Goal: Task Accomplishment & Management: Manage account settings

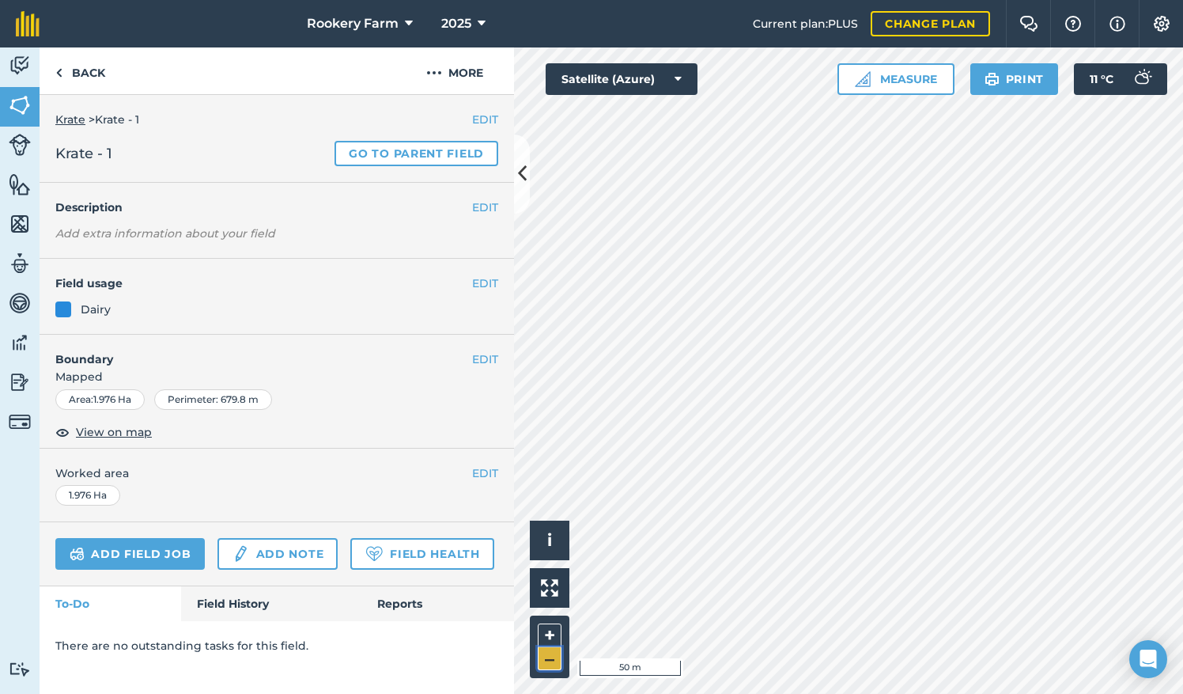
click at [552, 660] on button "–" at bounding box center [550, 658] width 24 height 23
click at [547, 628] on button "+" at bounding box center [550, 635] width 24 height 24
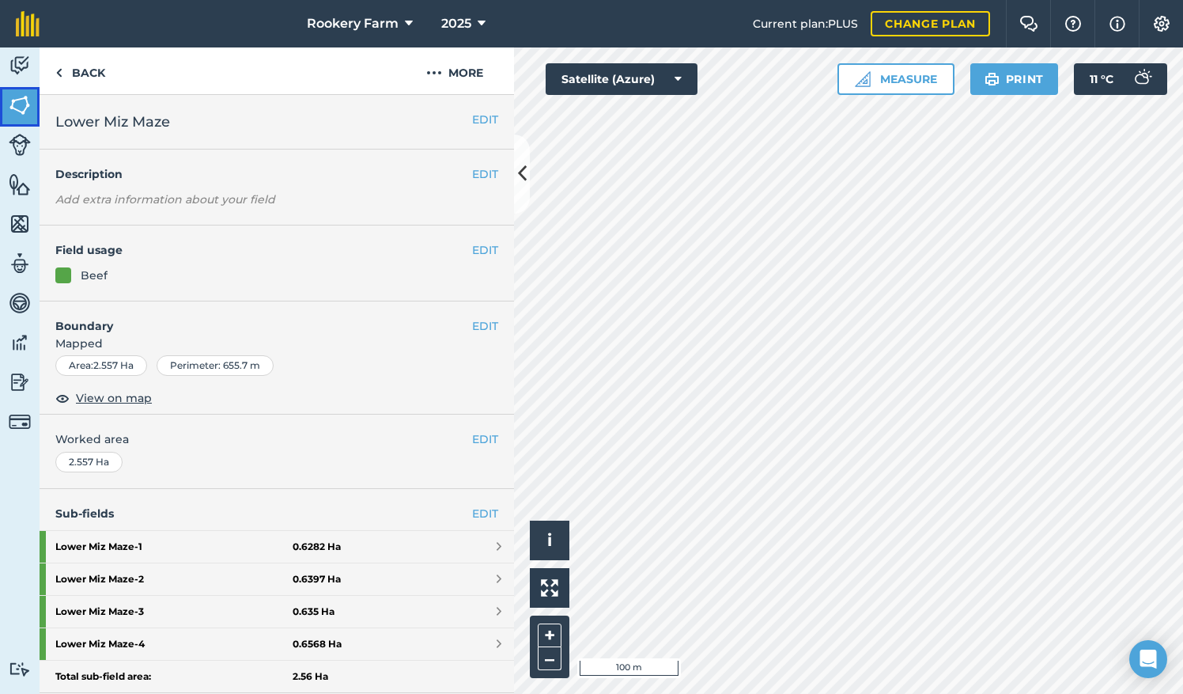
click at [17, 99] on img at bounding box center [20, 105] width 22 height 24
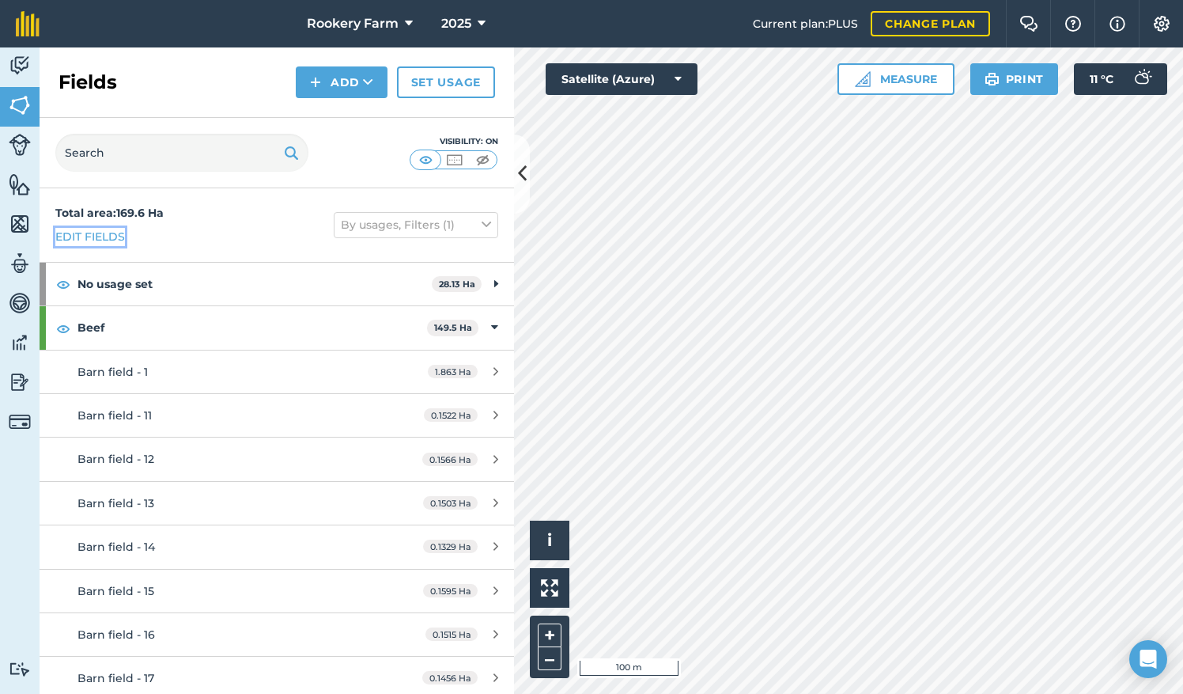
click at [108, 240] on link "Edit fields" at bounding box center [90, 236] width 70 height 17
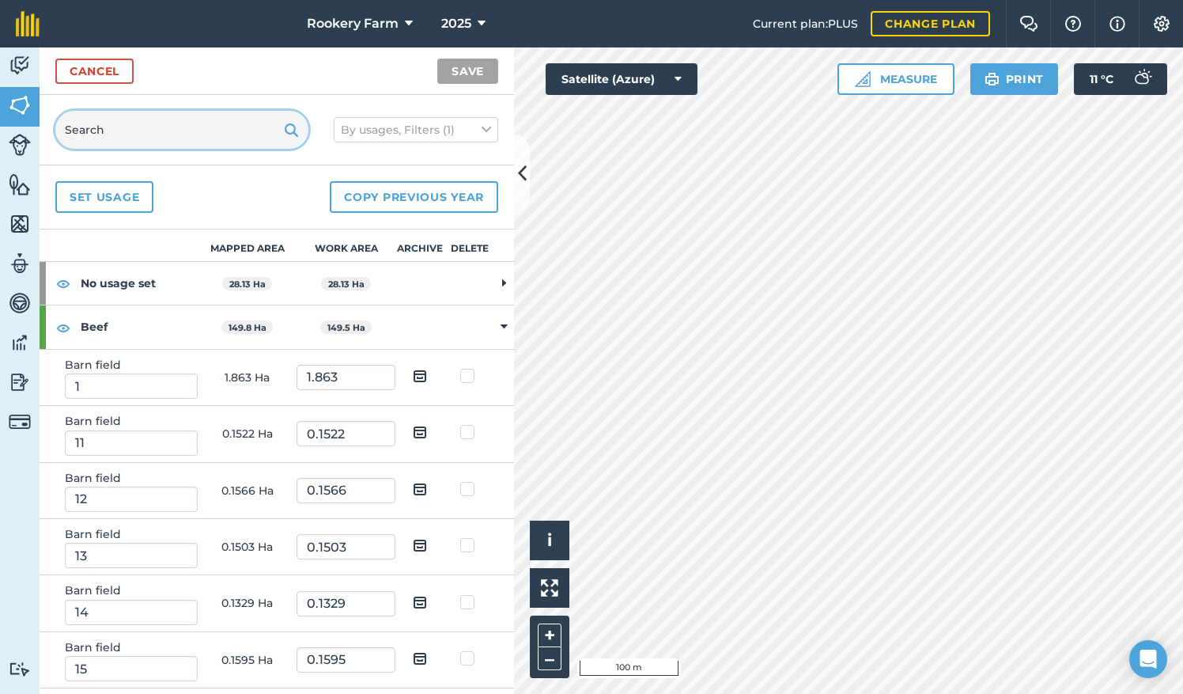
click at [172, 128] on input "text" at bounding box center [181, 130] width 253 height 38
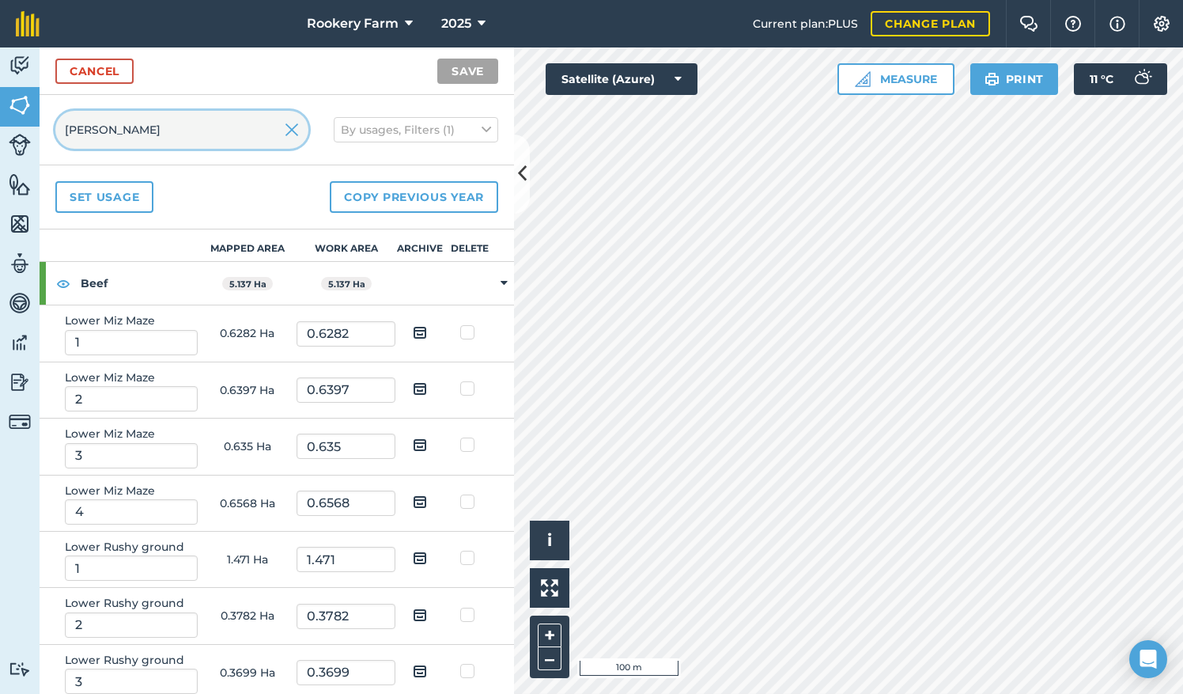
type input "[PERSON_NAME]"
click at [413, 331] on img at bounding box center [420, 332] width 14 height 19
click at [427, 331] on input "checkbox" at bounding box center [432, 327] width 10 height 10
checkbox input "true"
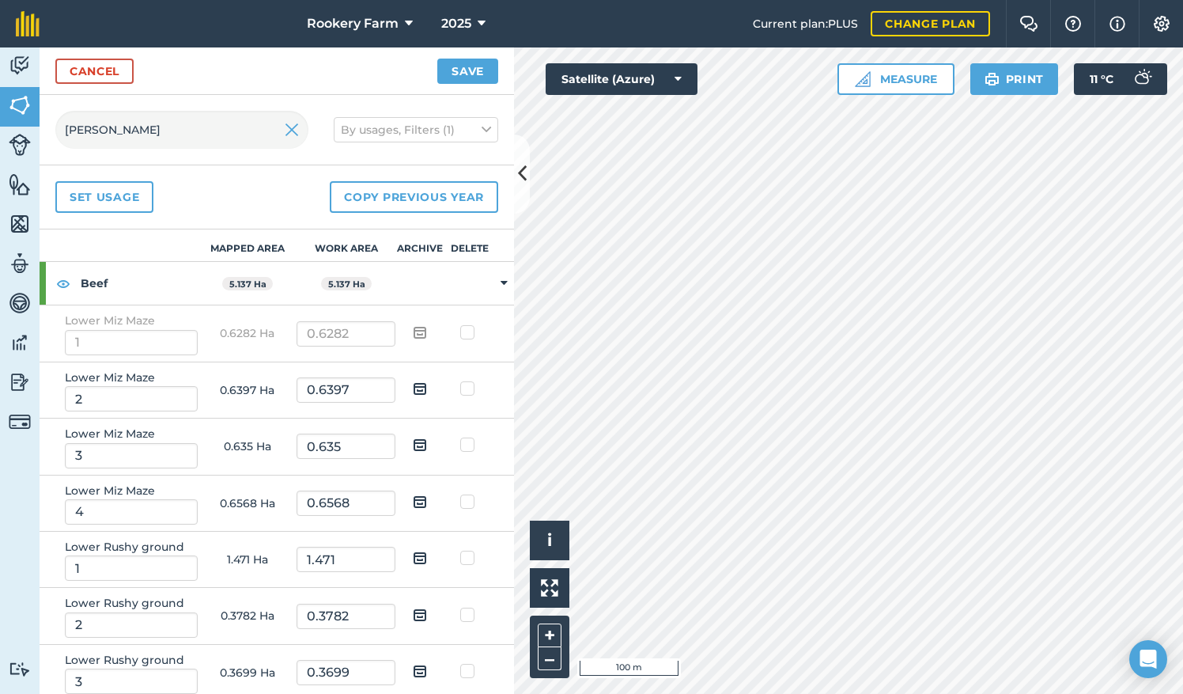
click at [413, 386] on img at bounding box center [420, 388] width 14 height 19
click at [427, 386] on input "checkbox" at bounding box center [432, 383] width 10 height 10
checkbox input "true"
click at [413, 445] on img at bounding box center [420, 444] width 14 height 19
click at [427, 445] on input "checkbox" at bounding box center [432, 439] width 10 height 10
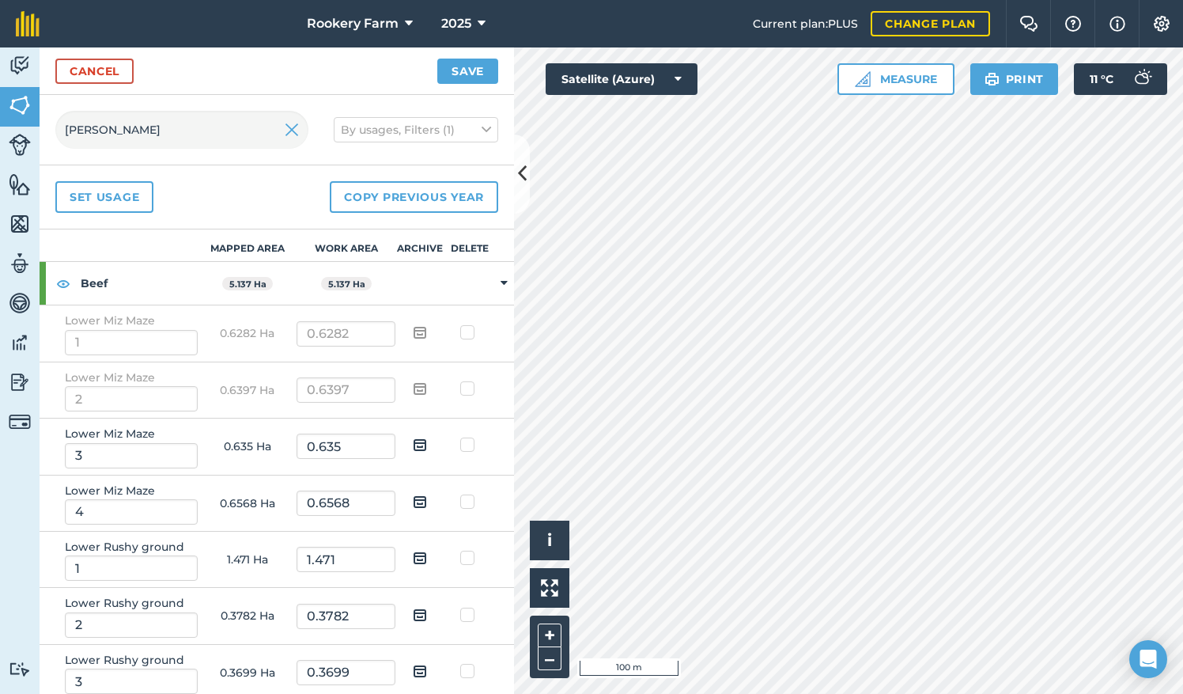
checkbox input "true"
click at [413, 499] on img at bounding box center [420, 501] width 14 height 19
click at [427, 499] on input "checkbox" at bounding box center [432, 496] width 10 height 10
checkbox input "true"
click at [477, 73] on button "Save" at bounding box center [467, 71] width 61 height 25
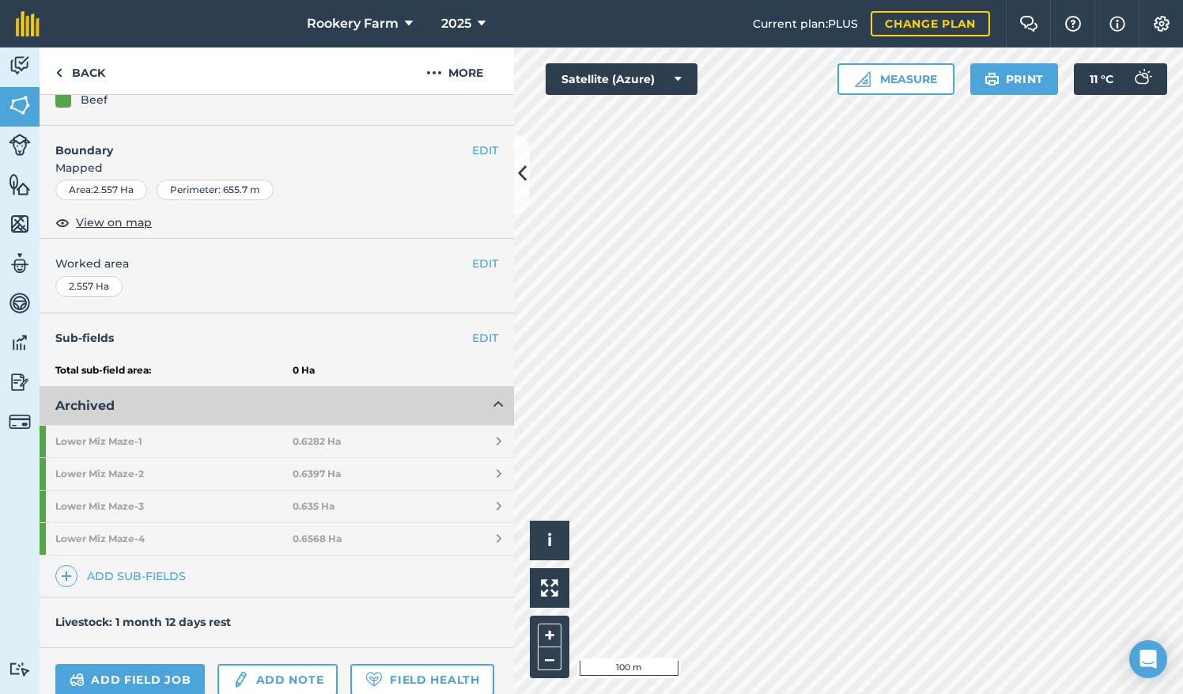
scroll to position [185, 0]
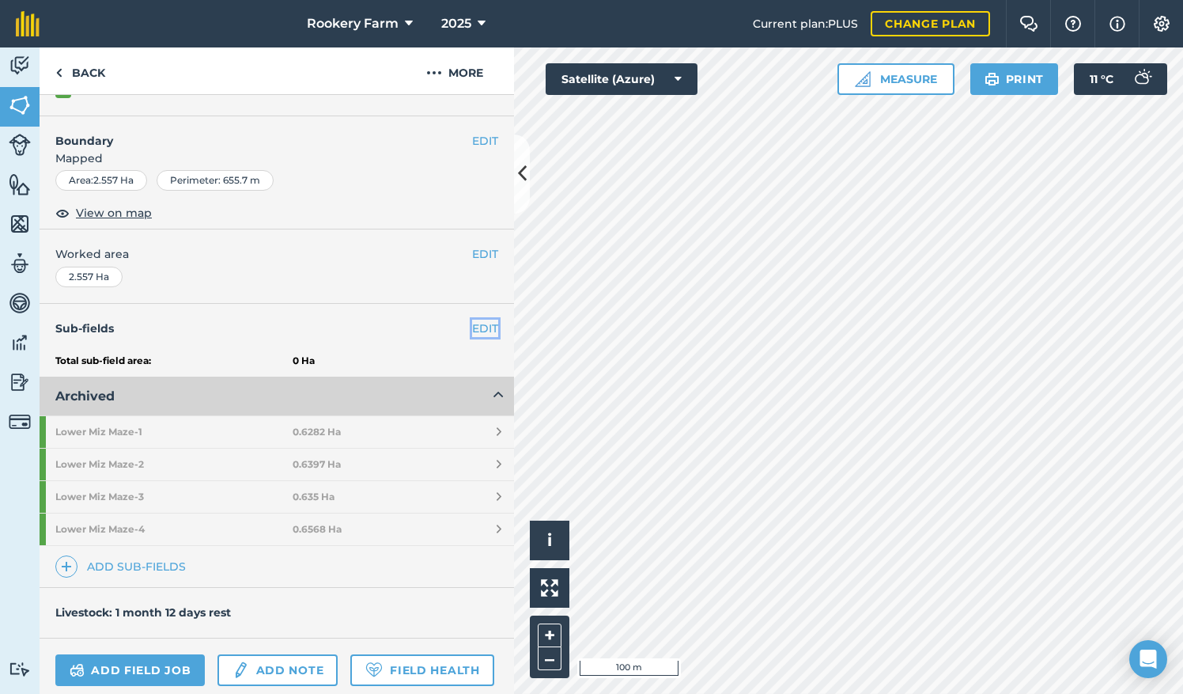
click at [478, 324] on link "EDIT" at bounding box center [485, 328] width 26 height 17
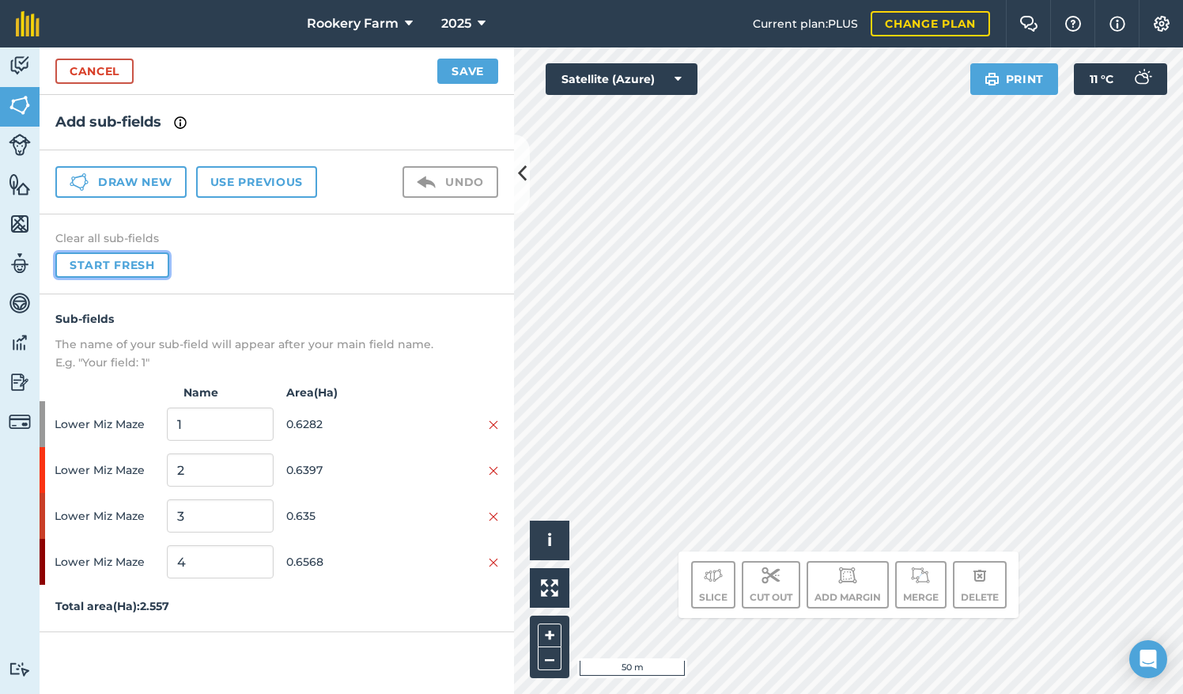
click at [163, 267] on button "Start fresh" at bounding box center [112, 264] width 114 height 25
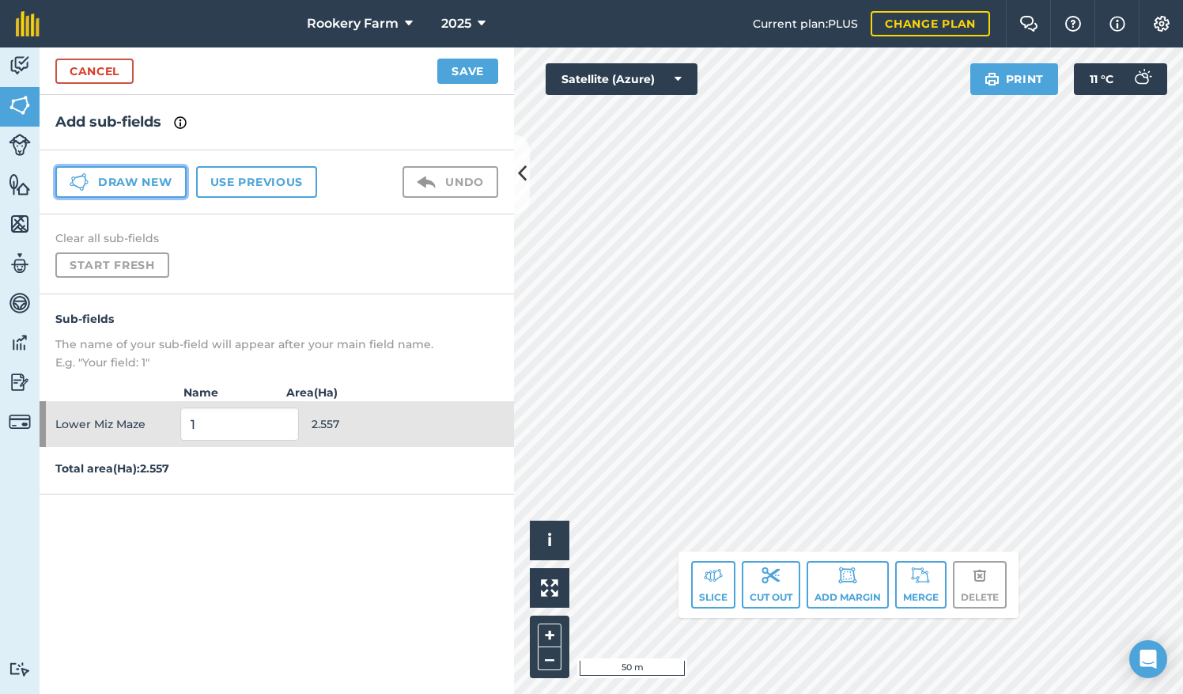
click at [136, 177] on button "Draw new" at bounding box center [120, 182] width 131 height 32
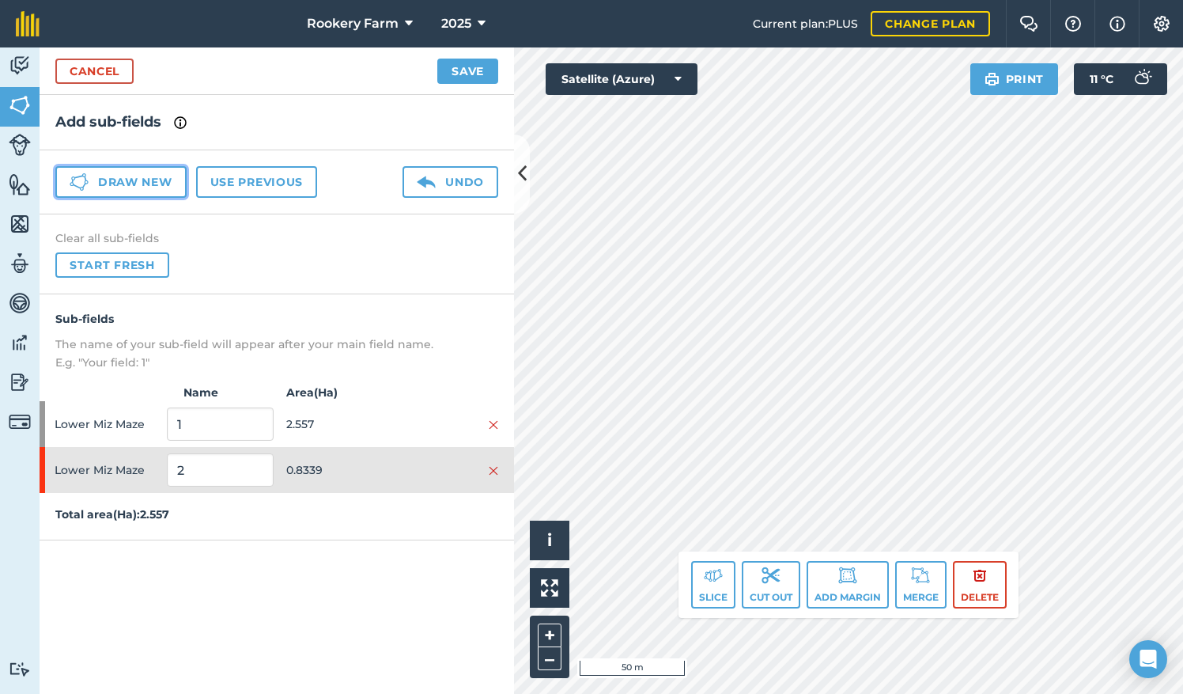
click at [158, 181] on button "Draw new" at bounding box center [120, 182] width 131 height 32
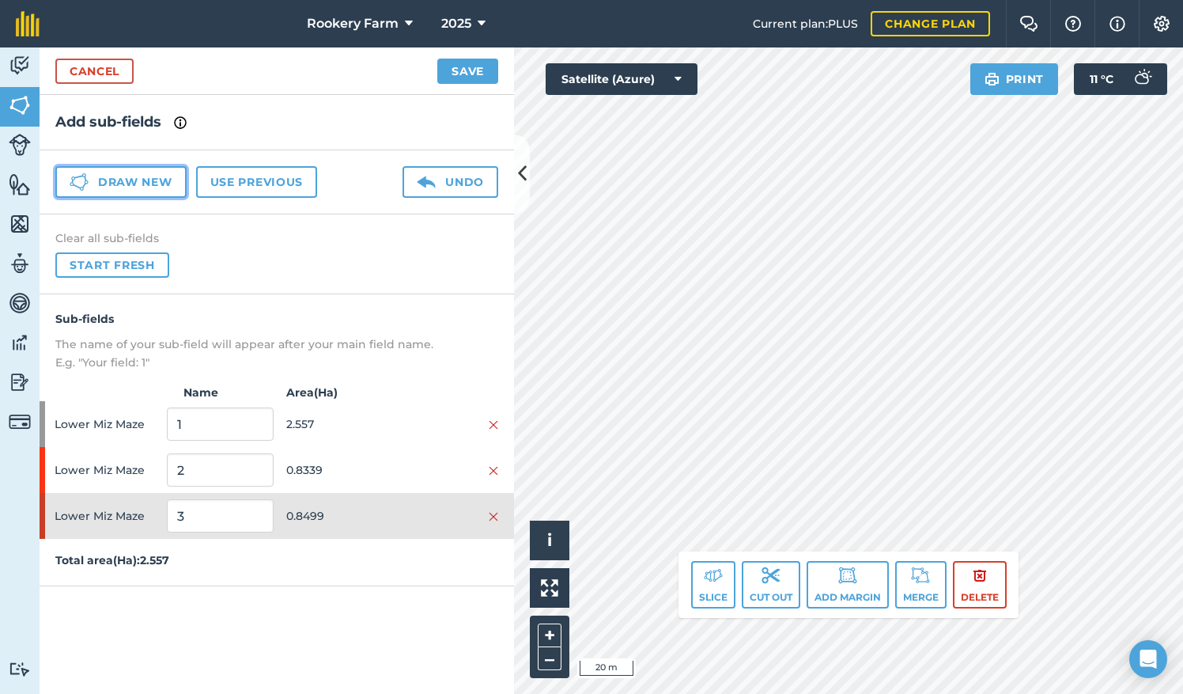
click at [106, 184] on button "Draw new" at bounding box center [120, 182] width 131 height 32
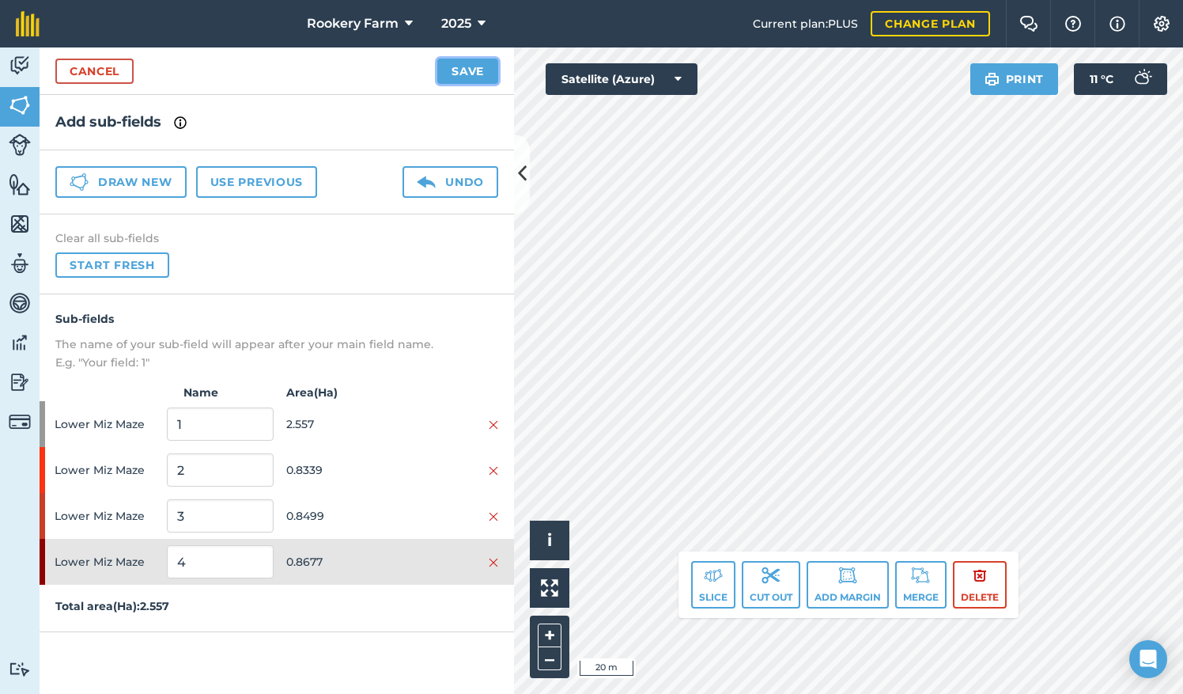
click at [455, 74] on button "Save" at bounding box center [467, 71] width 61 height 25
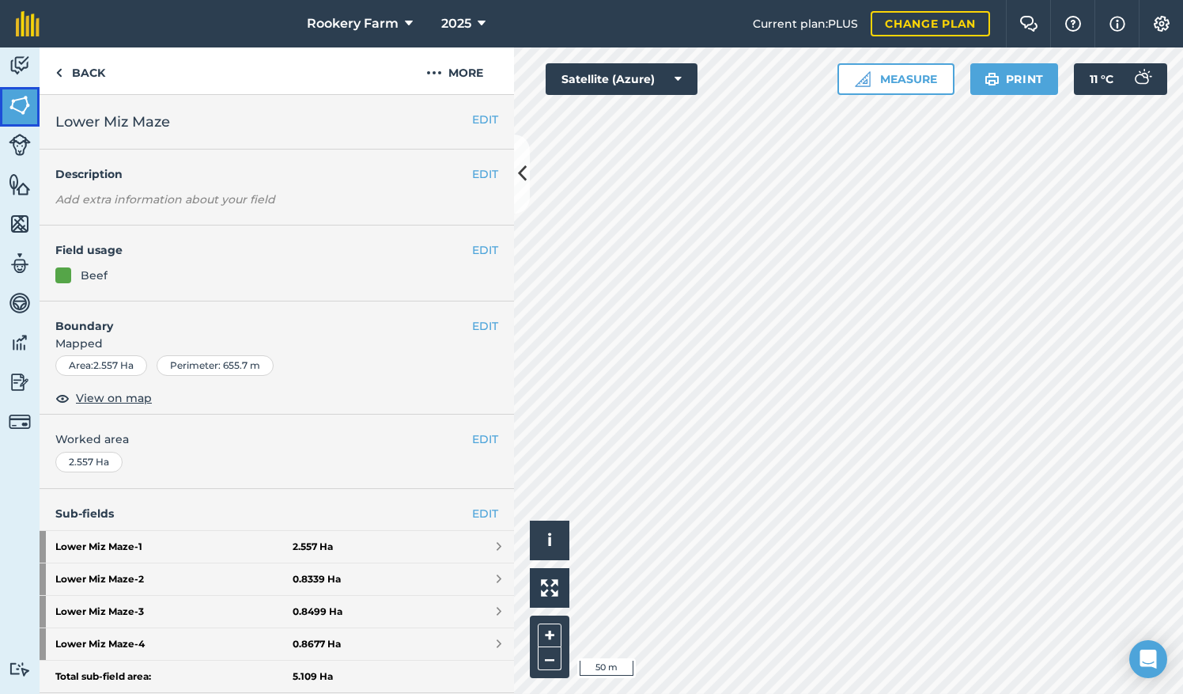
click at [32, 106] on link "Fields" at bounding box center [20, 107] width 40 height 40
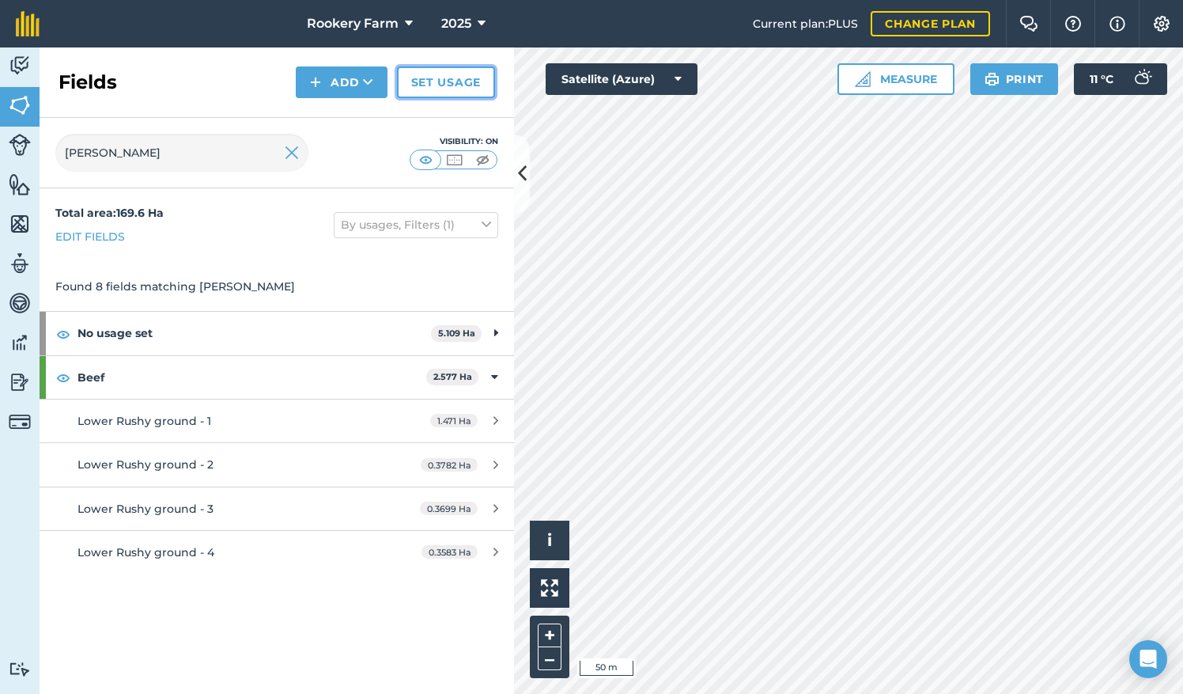
click at [481, 85] on link "Set usage" at bounding box center [446, 82] width 98 height 32
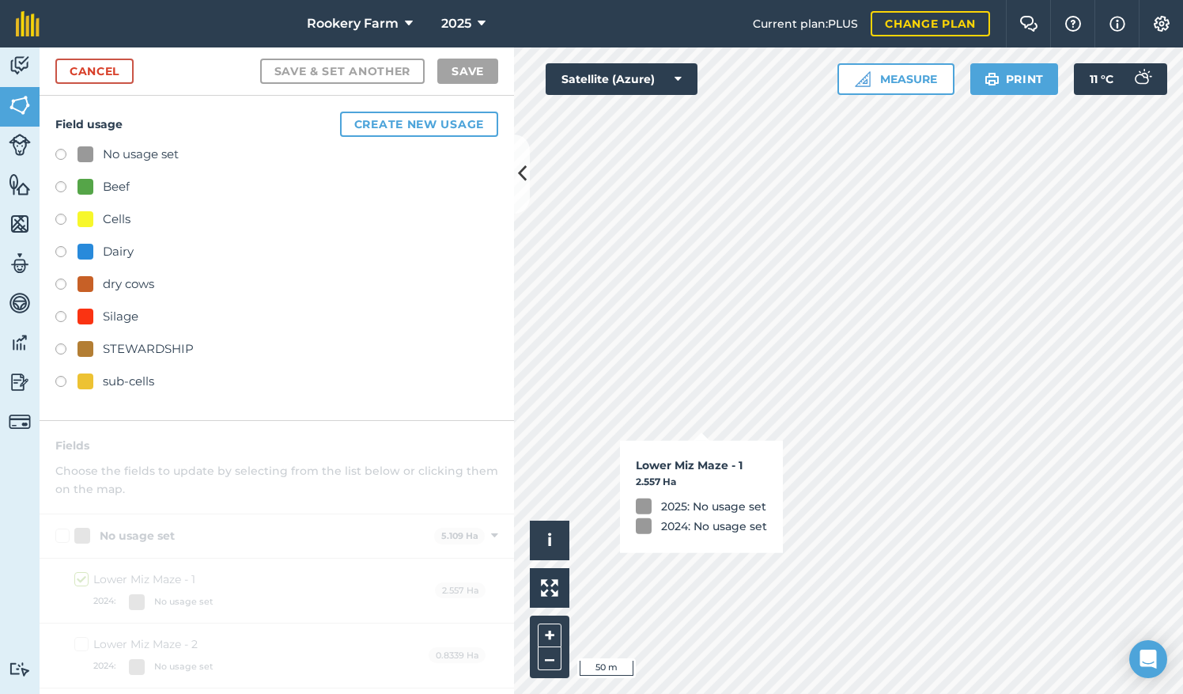
checkbox input "true"
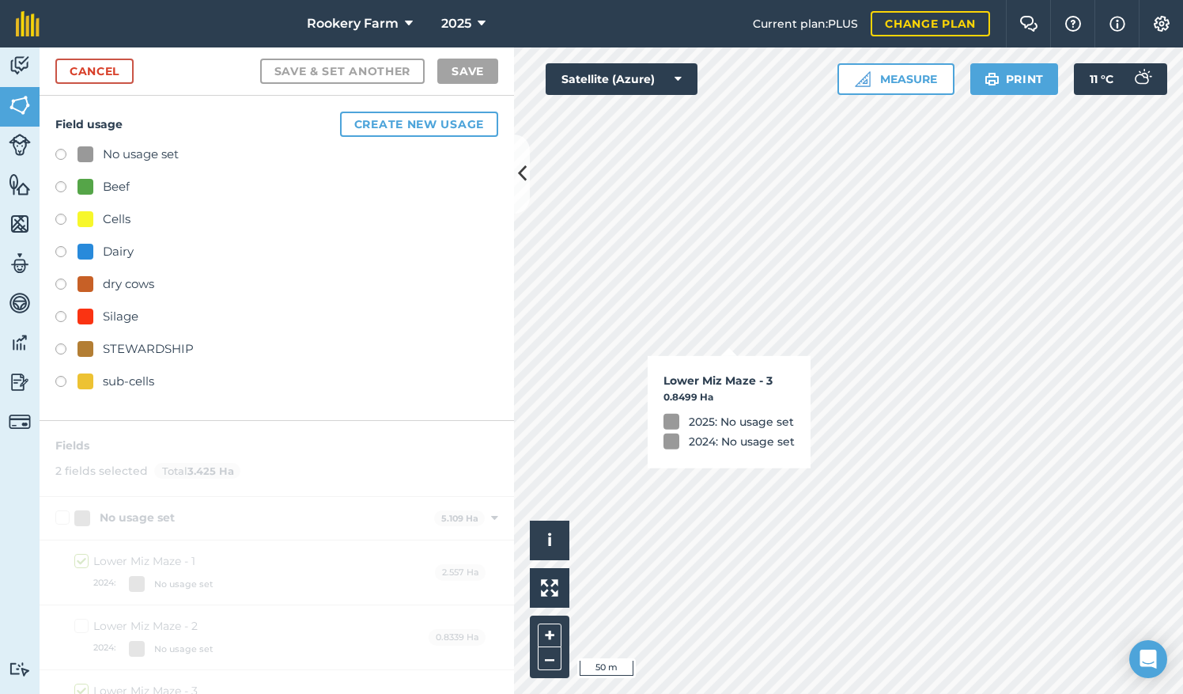
checkbox input "true"
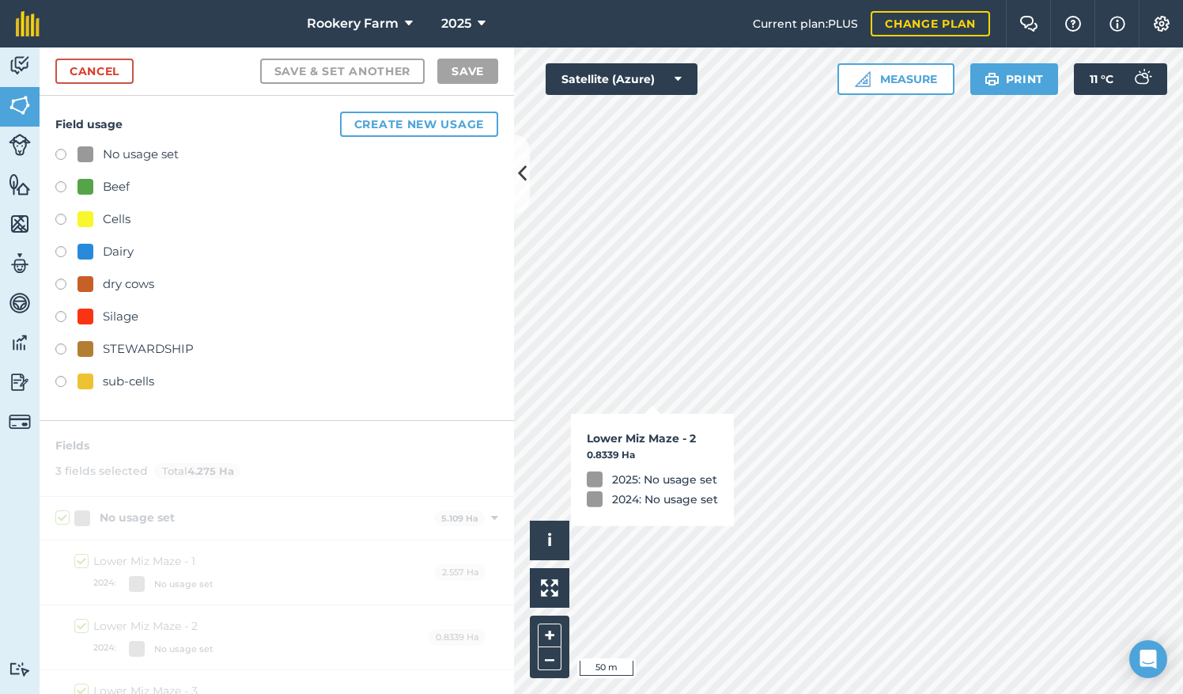
checkbox input "true"
click at [65, 185] on label at bounding box center [66, 189] width 22 height 16
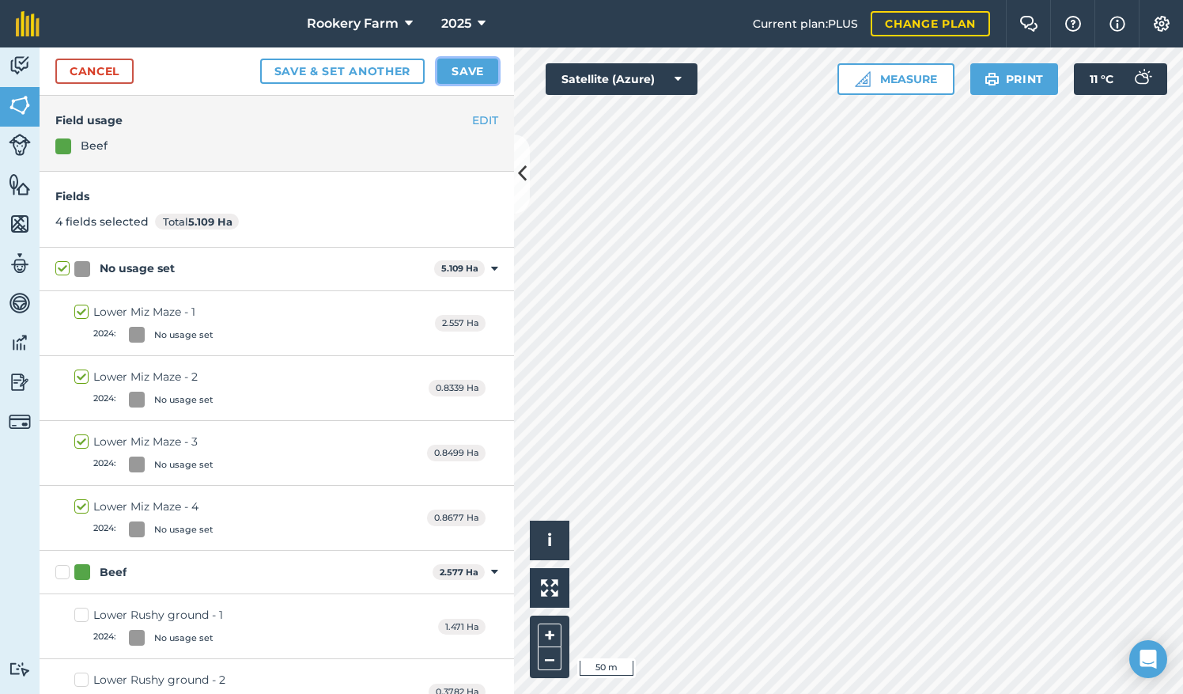
click at [477, 73] on button "Save" at bounding box center [467, 71] width 61 height 25
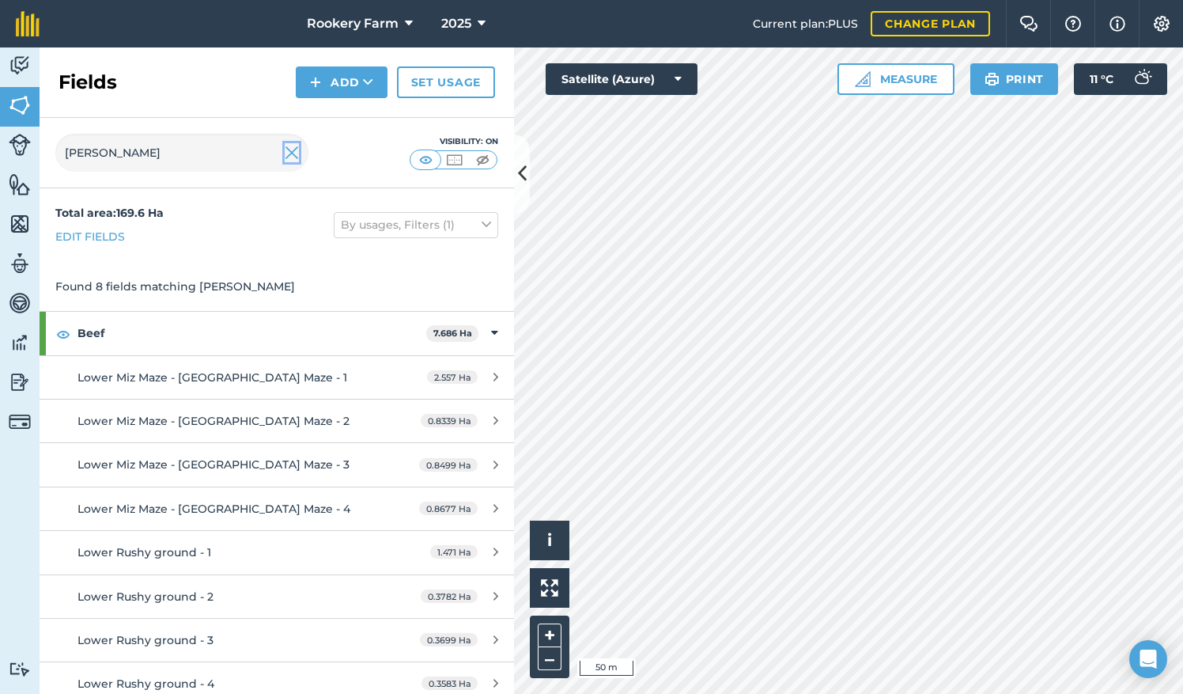
click at [286, 150] on img at bounding box center [292, 152] width 14 height 19
